Goal: Navigation & Orientation: Go to known website

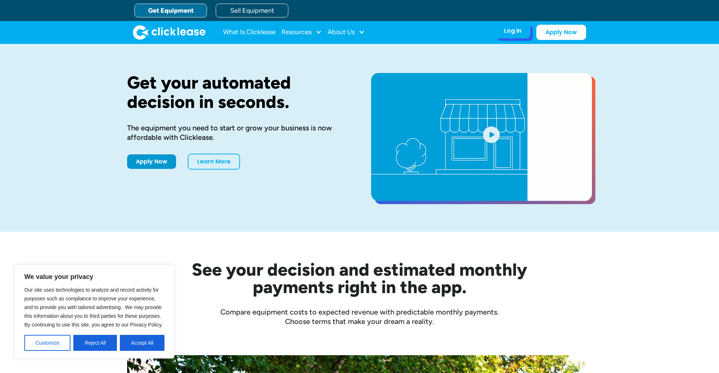
click at [506, 35] on div "Log In Account login I use Clicklease to get my equipment Partner Portal I offe…" at bounding box center [513, 30] width 36 height 15
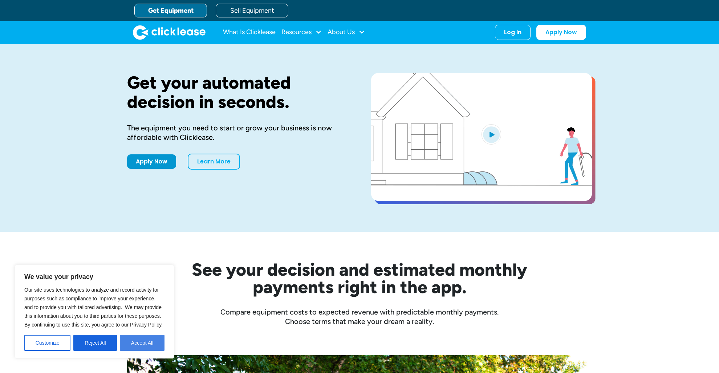
click at [131, 341] on button "Accept All" at bounding box center [142, 343] width 45 height 16
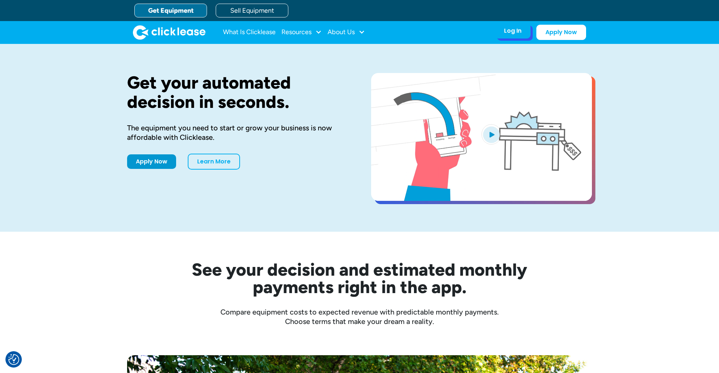
click at [505, 35] on div "Log In Account login I use Clicklease to get my equipment Partner Portal I offe…" at bounding box center [513, 30] width 36 height 15
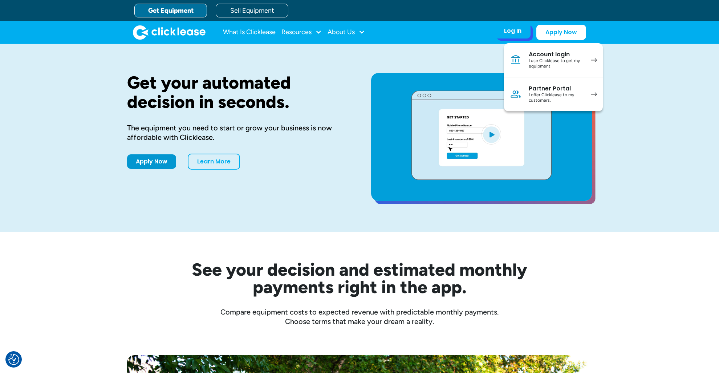
click at [520, 62] on img at bounding box center [516, 60] width 12 height 12
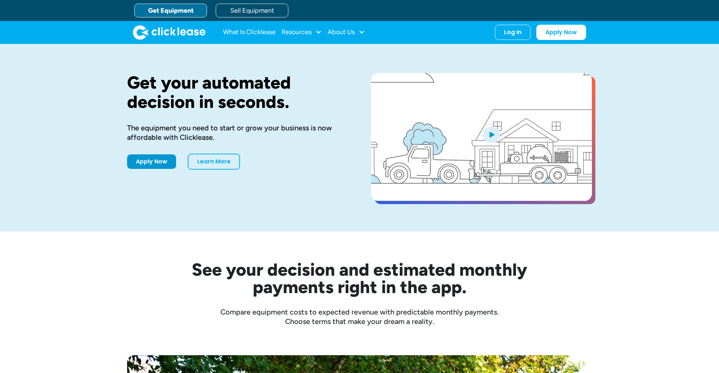
click at [518, 31] on div "Log In" at bounding box center [512, 32] width 17 height 7
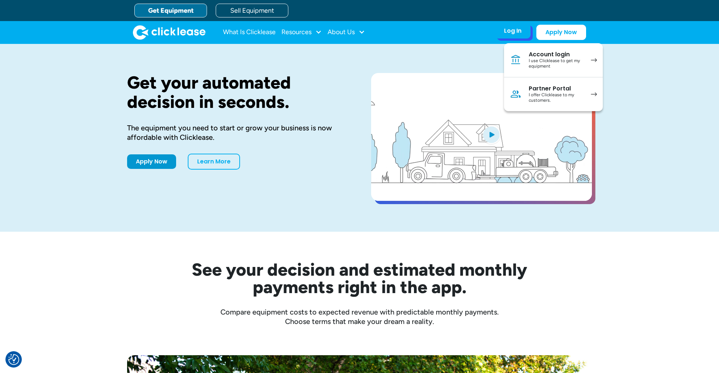
click at [540, 62] on div "I use Clicklease to get my equipment" at bounding box center [556, 63] width 55 height 11
